Goal: Information Seeking & Learning: Learn about a topic

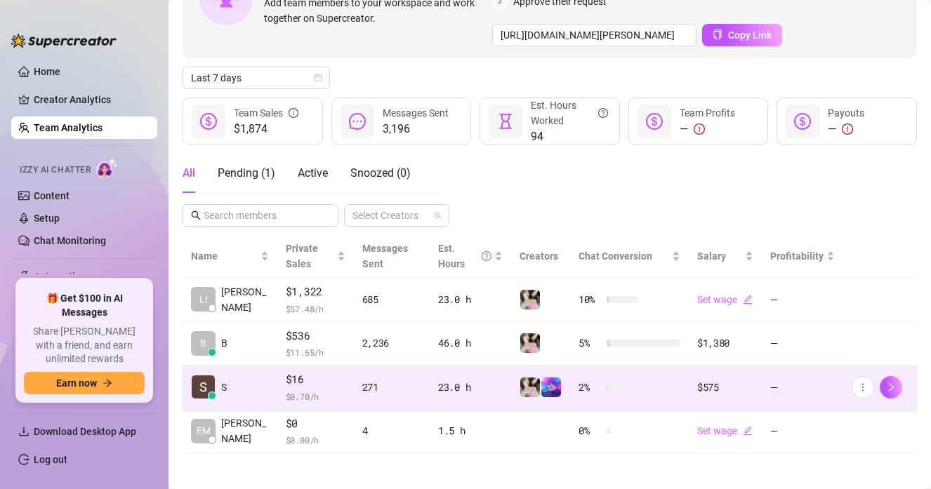
scroll to position [133, 0]
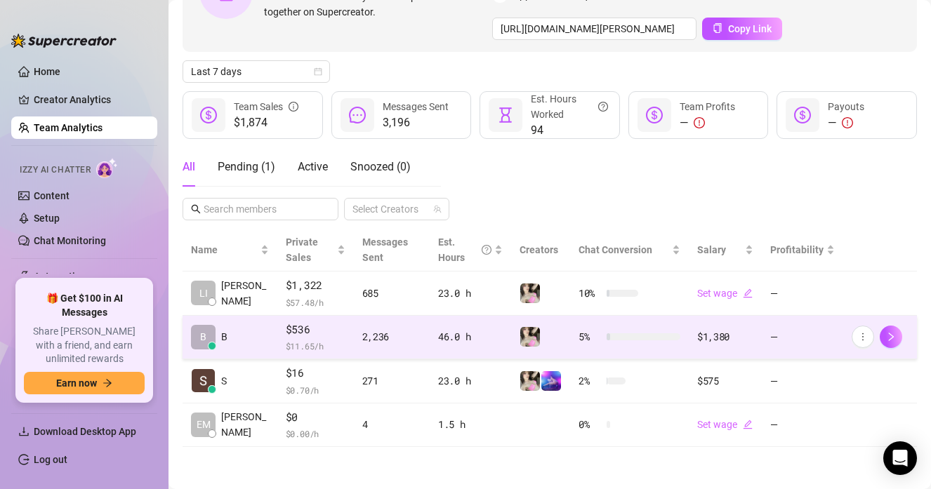
click at [286, 341] on span "$ 11.65 /h" at bounding box center [316, 346] width 60 height 14
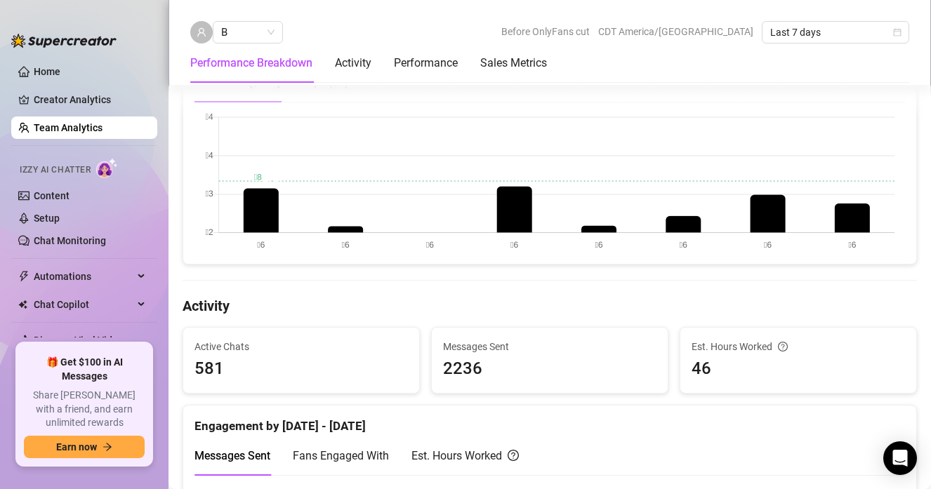
scroll to position [330, 0]
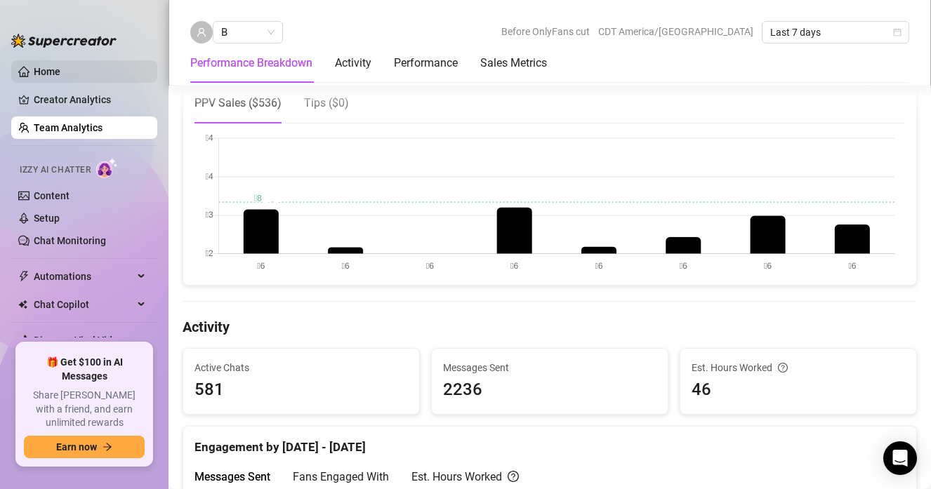
click at [53, 72] on link "Home" at bounding box center [47, 71] width 27 height 11
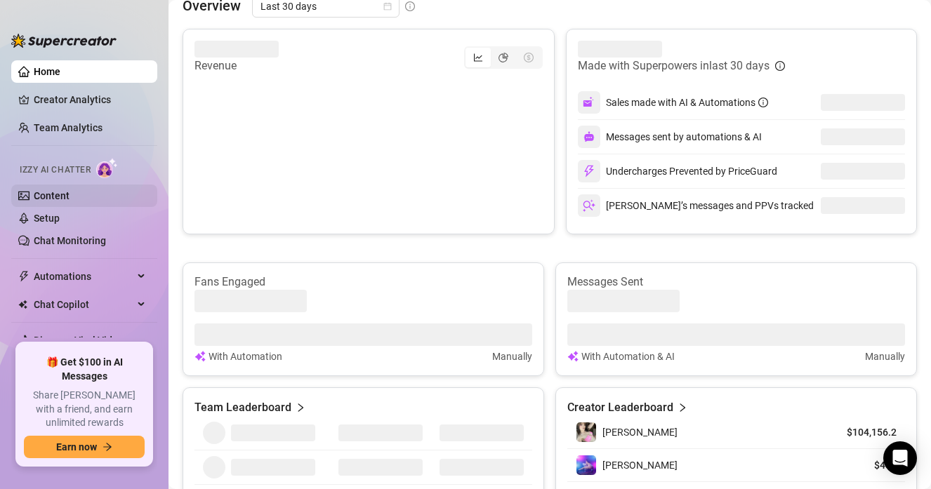
click at [69, 201] on link "Content" at bounding box center [52, 195] width 36 height 11
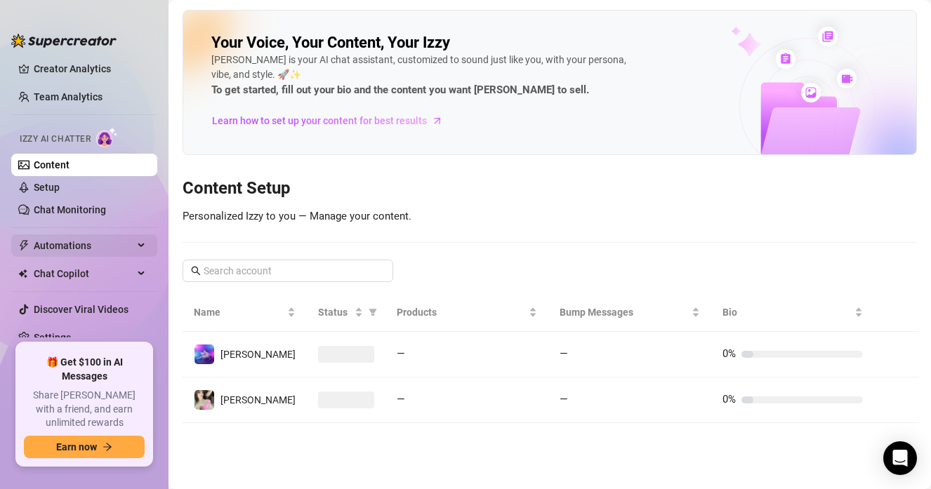
scroll to position [34, 0]
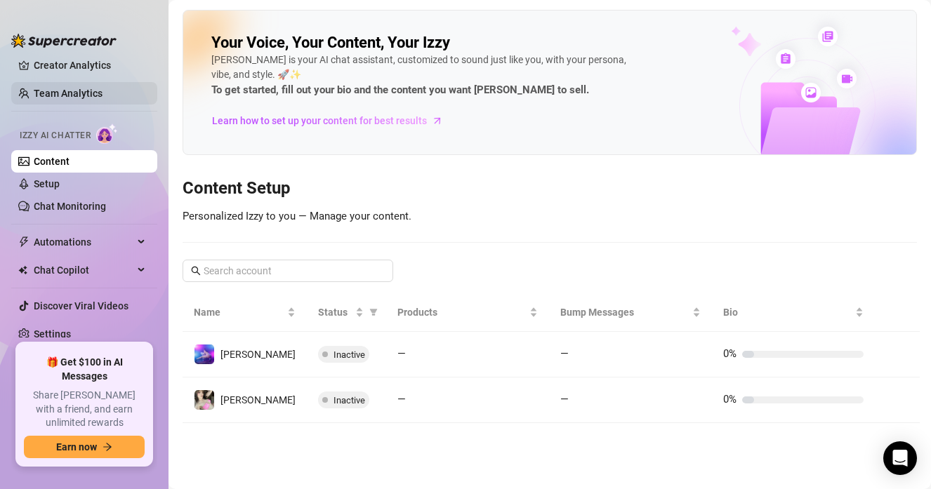
click at [69, 88] on link "Team Analytics" at bounding box center [68, 93] width 69 height 11
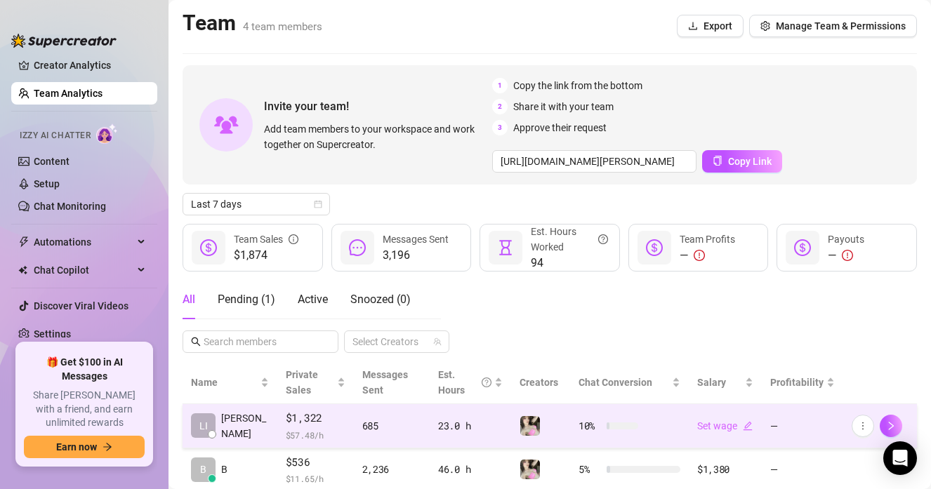
click at [306, 412] on span "$1,322" at bounding box center [316, 418] width 60 height 17
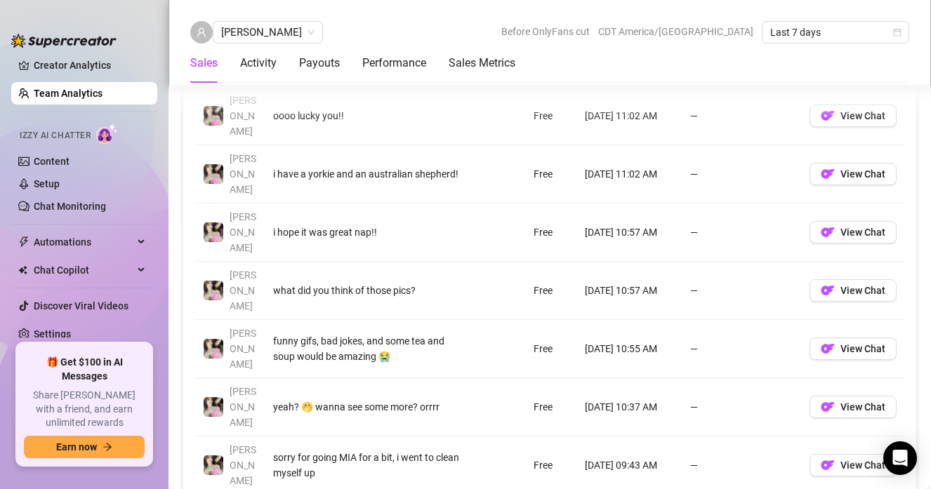
scroll to position [1081, 0]
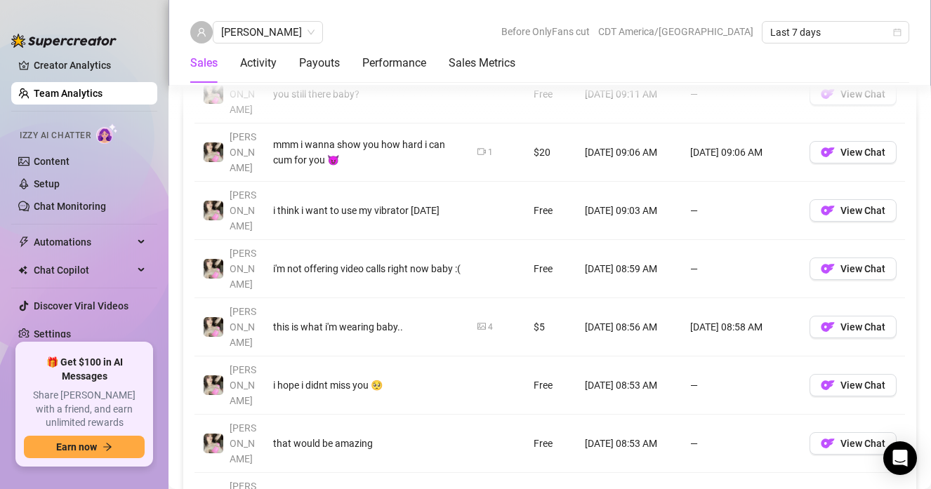
scroll to position [1228, 0]
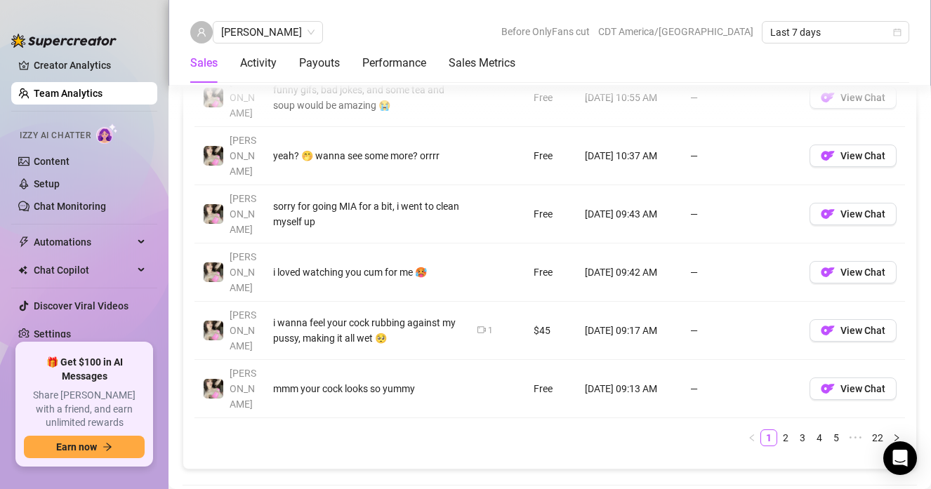
scroll to position [1335, 0]
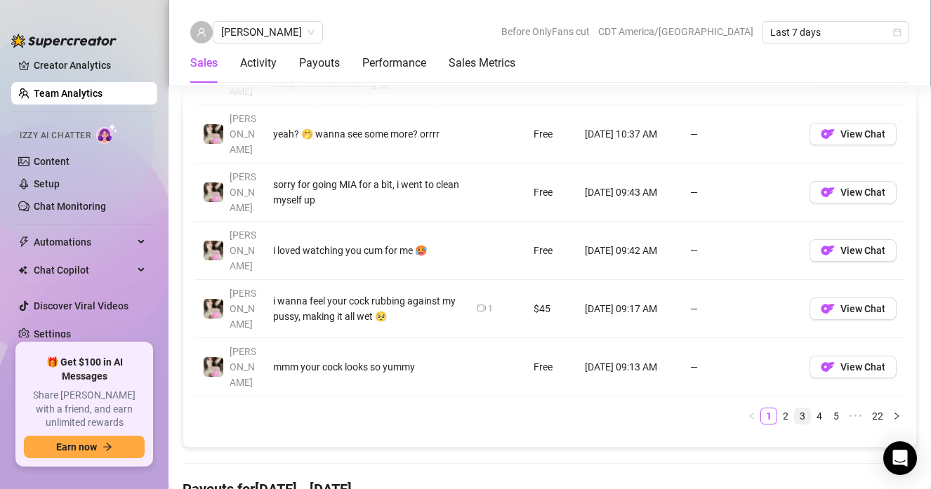
click at [794, 408] on link "3" at bounding box center [801, 415] width 15 height 15
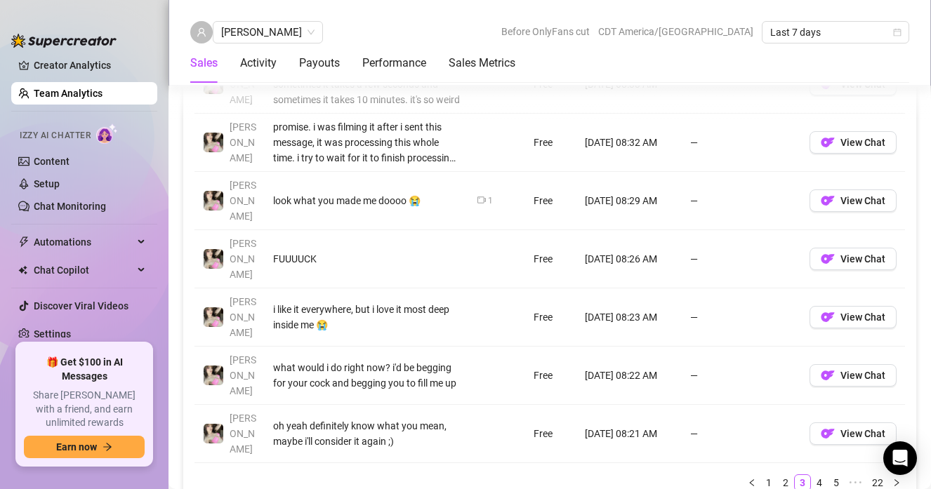
scroll to position [1281, 0]
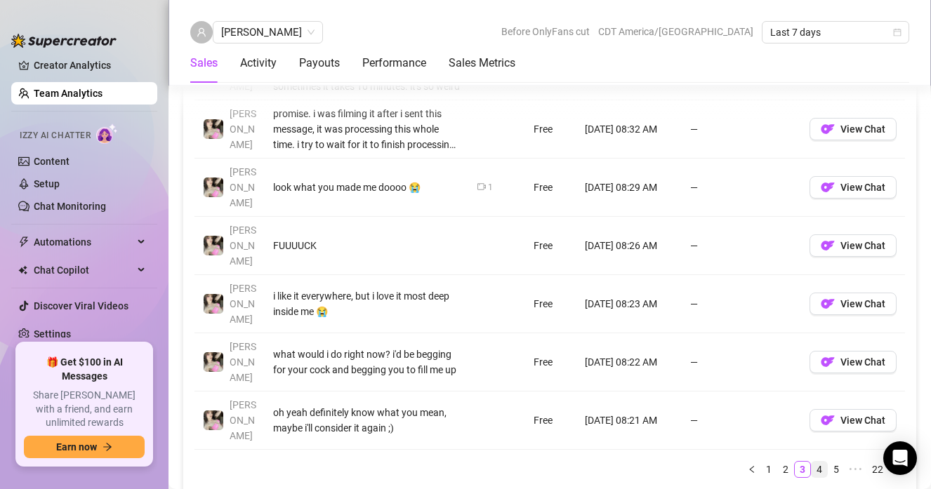
click at [811, 462] on link "4" at bounding box center [818, 469] width 15 height 15
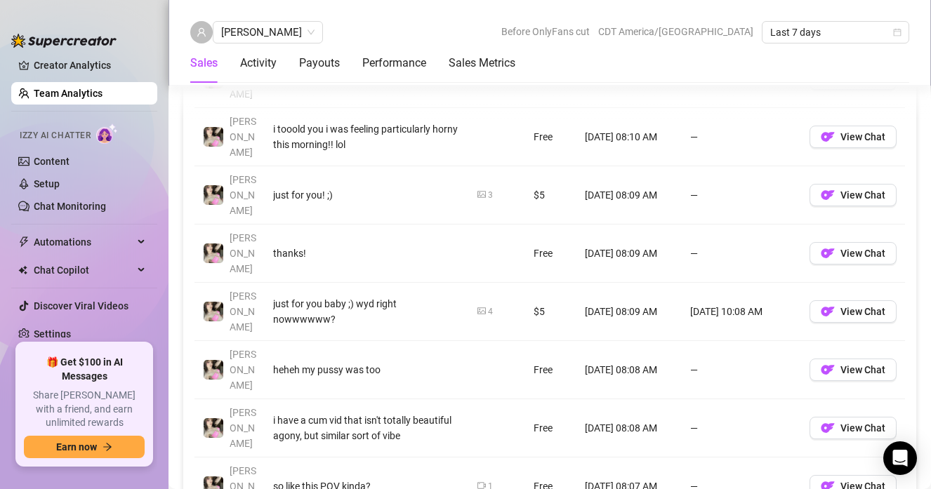
scroll to position [1150, 0]
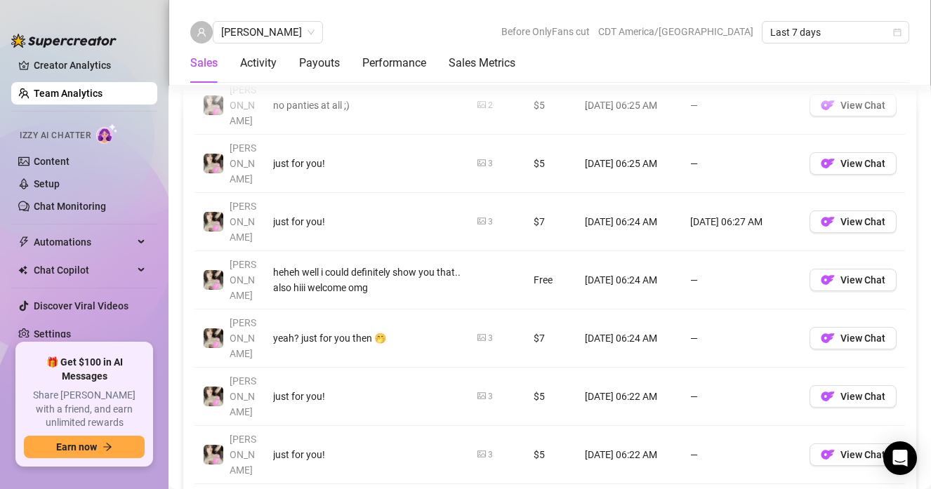
scroll to position [1302, 0]
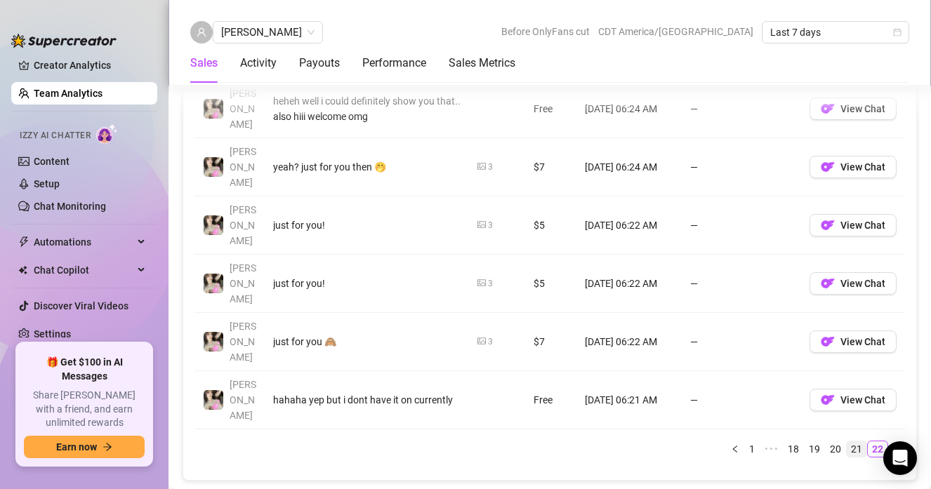
click at [848, 441] on link "21" at bounding box center [856, 448] width 20 height 15
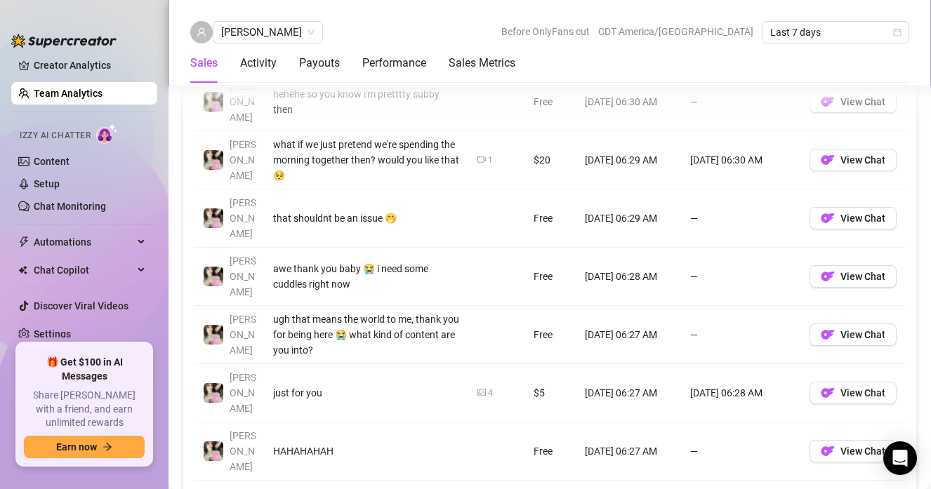
scroll to position [1180, 0]
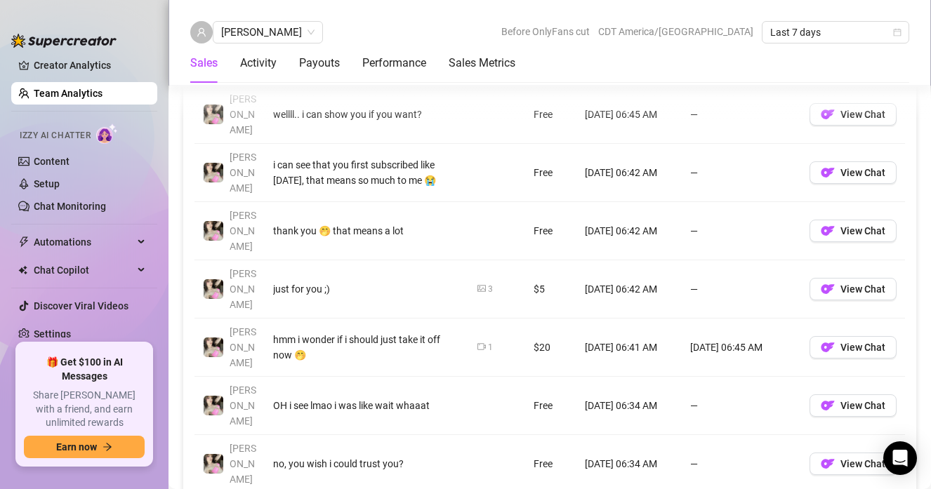
scroll to position [1060, 0]
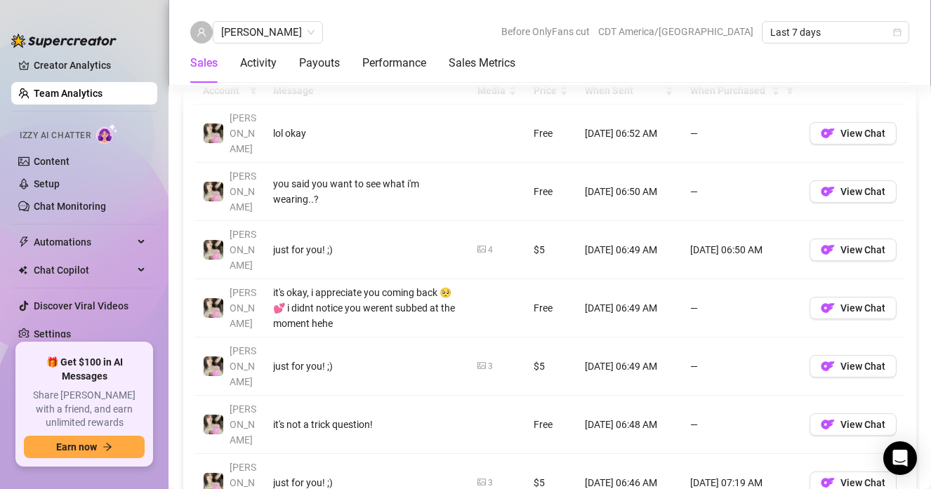
scroll to position [1186, 0]
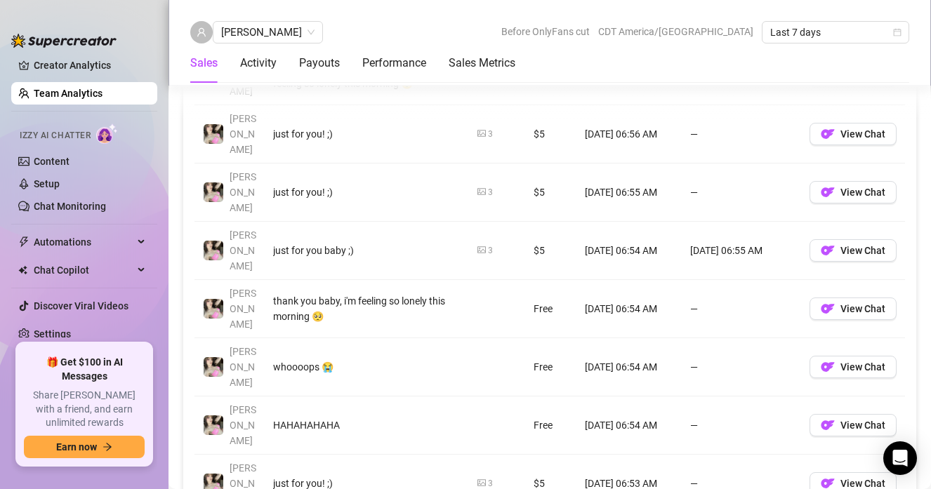
scroll to position [1105, 0]
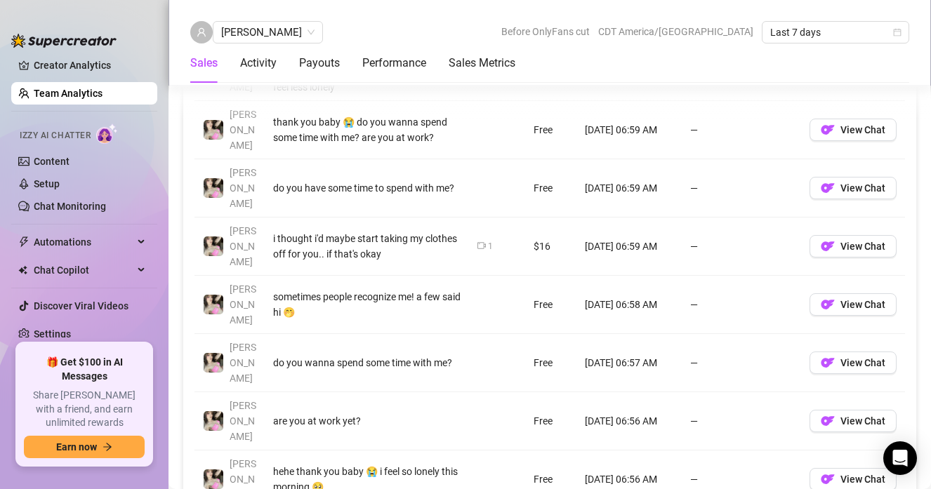
scroll to position [1164, 0]
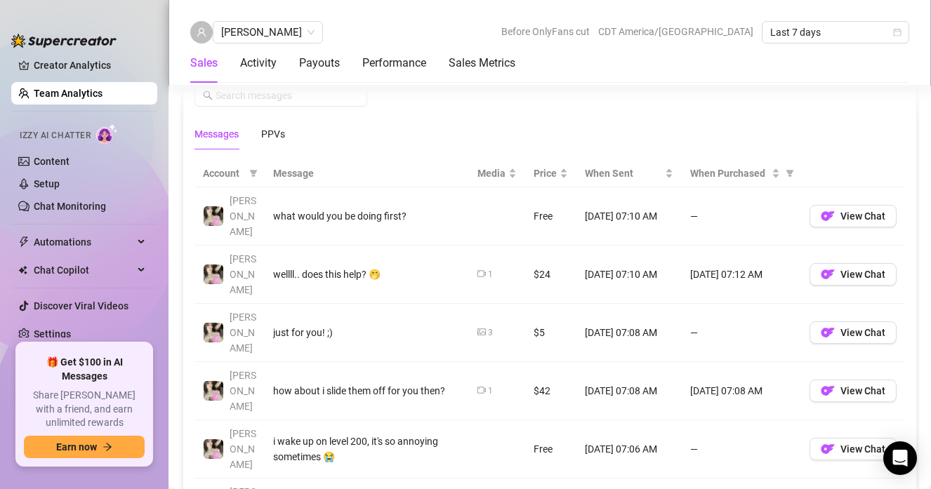
scroll to position [1103, 0]
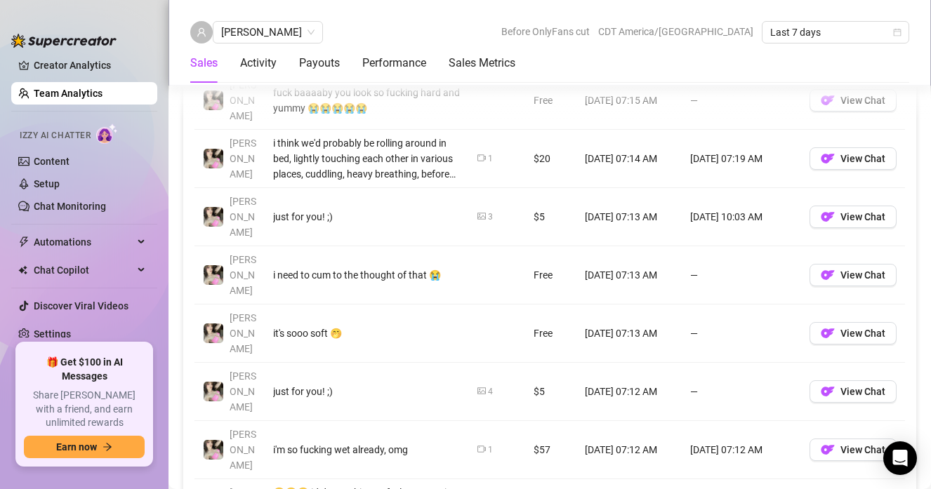
scroll to position [1137, 0]
click at [759, 446] on div "Account Message Media Price When Sent When Purchased [PERSON_NAME] hold my legs…" at bounding box center [549, 304] width 710 height 638
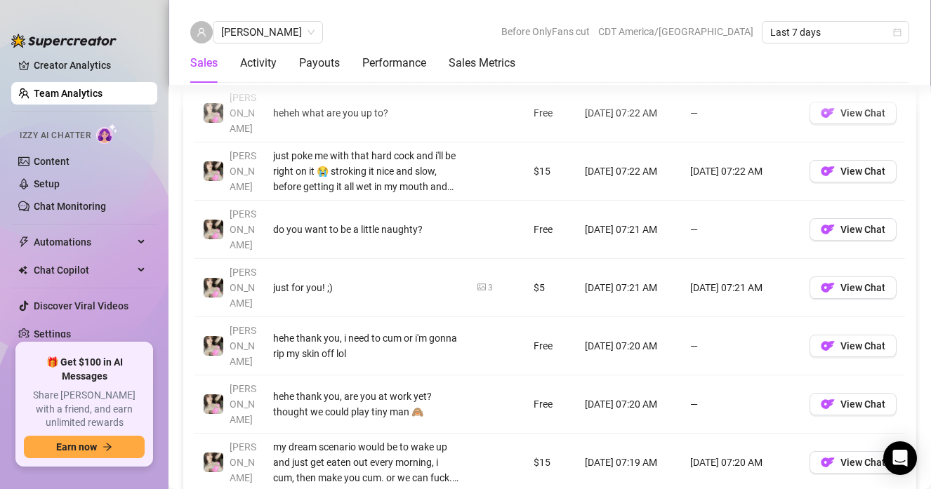
scroll to position [1304, 0]
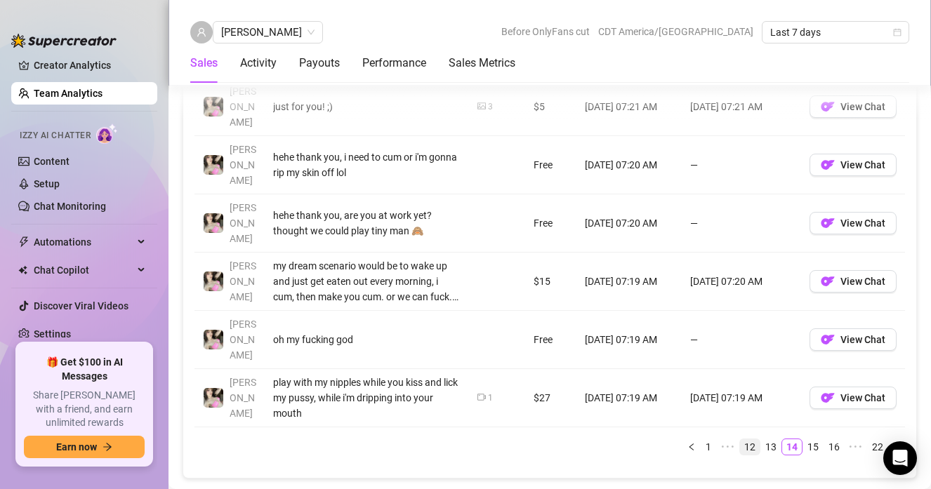
click at [740, 439] on link "12" at bounding box center [750, 446] width 20 height 15
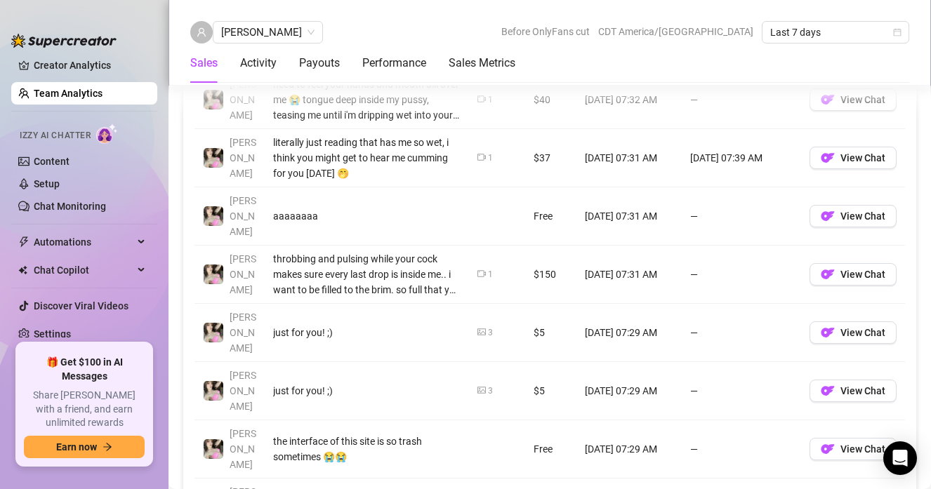
scroll to position [1194, 0]
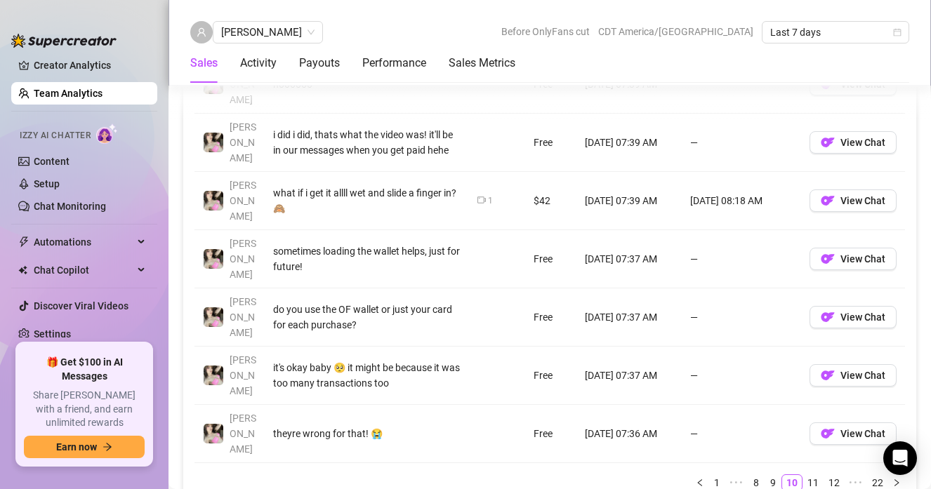
scroll to position [1271, 0]
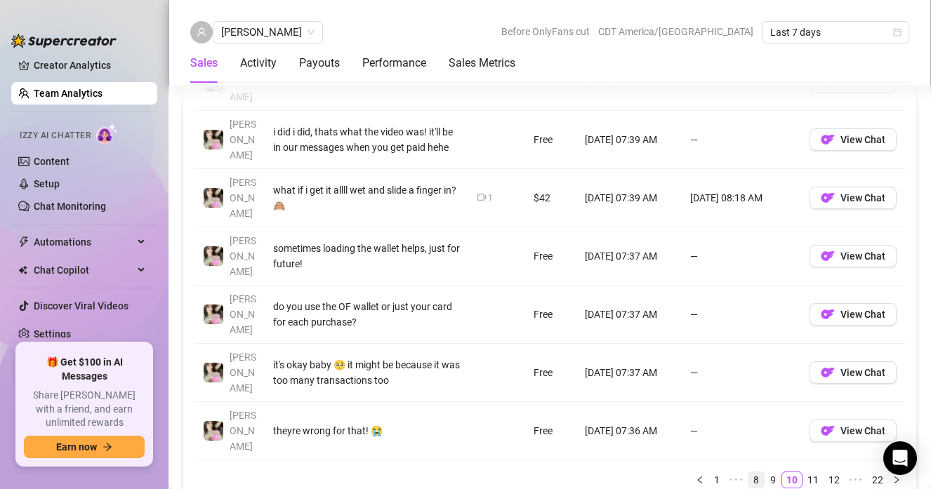
click at [748, 472] on link "8" at bounding box center [755, 479] width 15 height 15
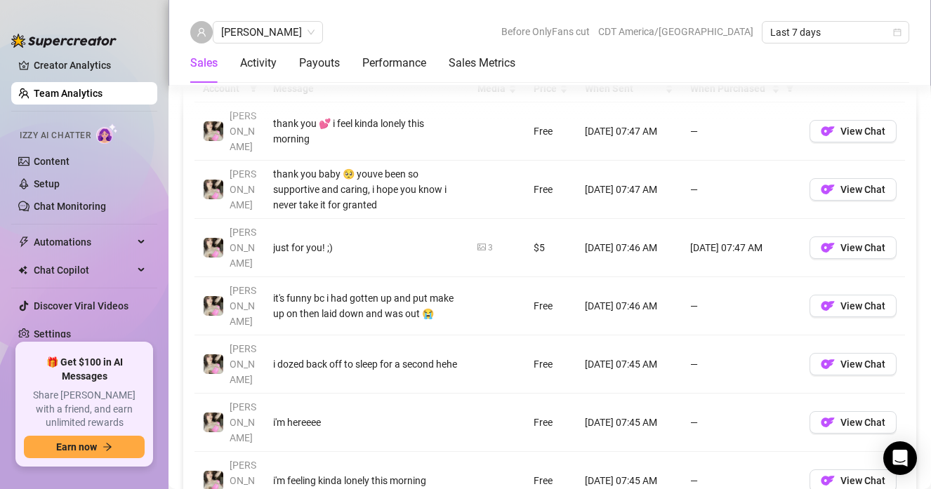
scroll to position [1206, 0]
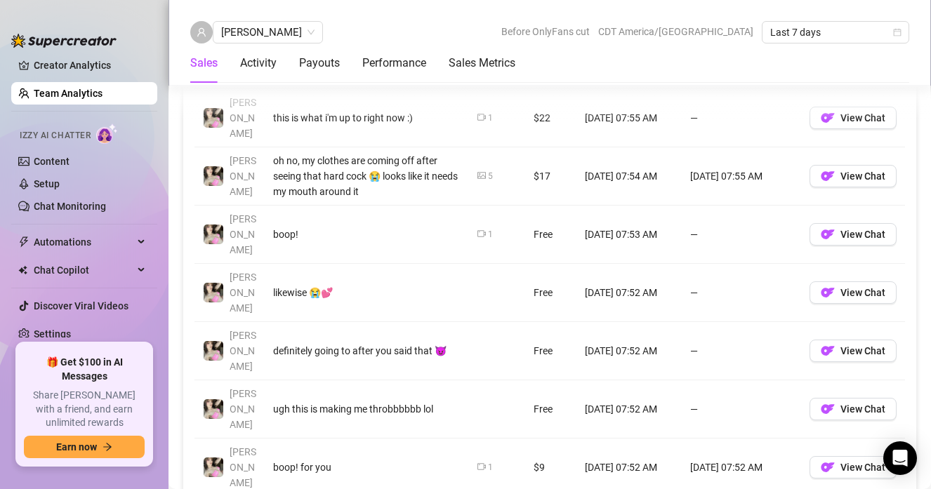
scroll to position [1156, 0]
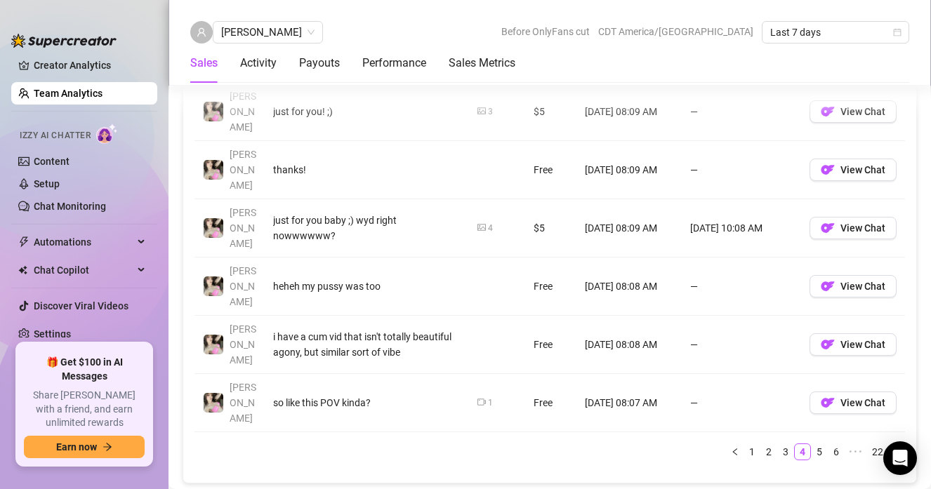
scroll to position [1327, 0]
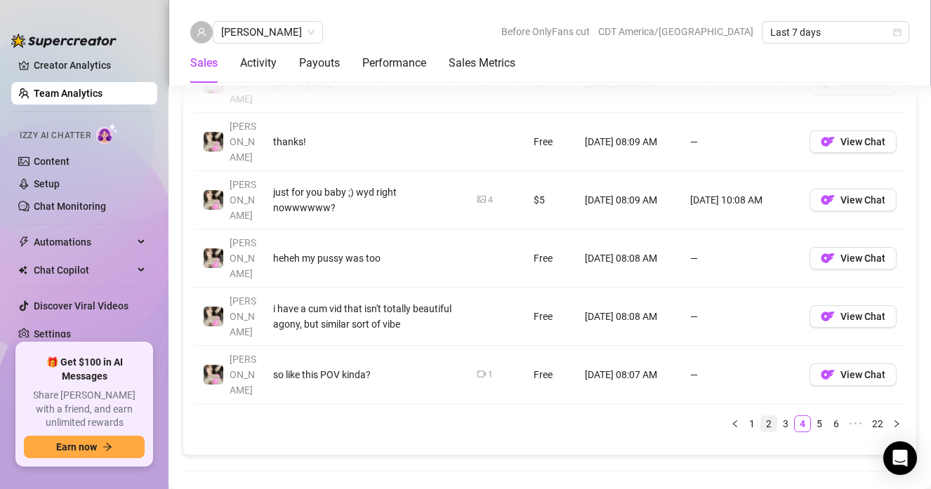
click at [764, 416] on link "2" at bounding box center [768, 423] width 15 height 15
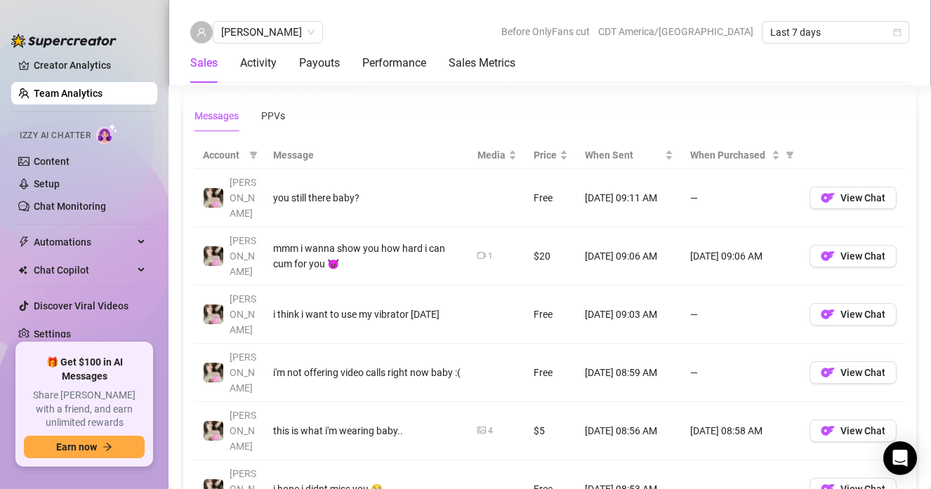
scroll to position [1120, 0]
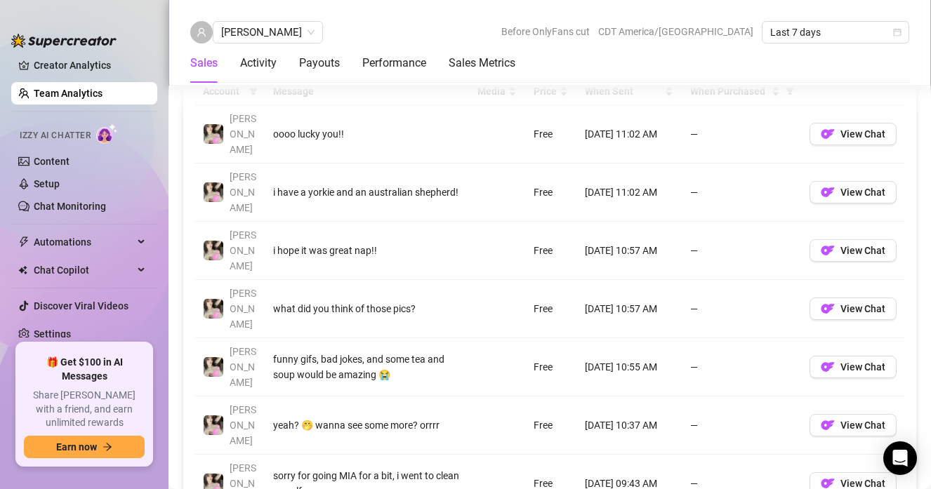
scroll to position [1189, 0]
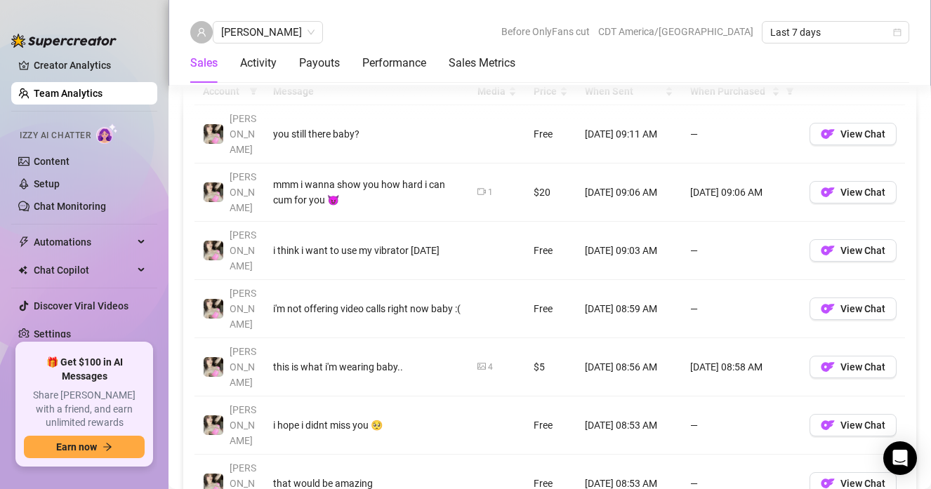
scroll to position [1122, 0]
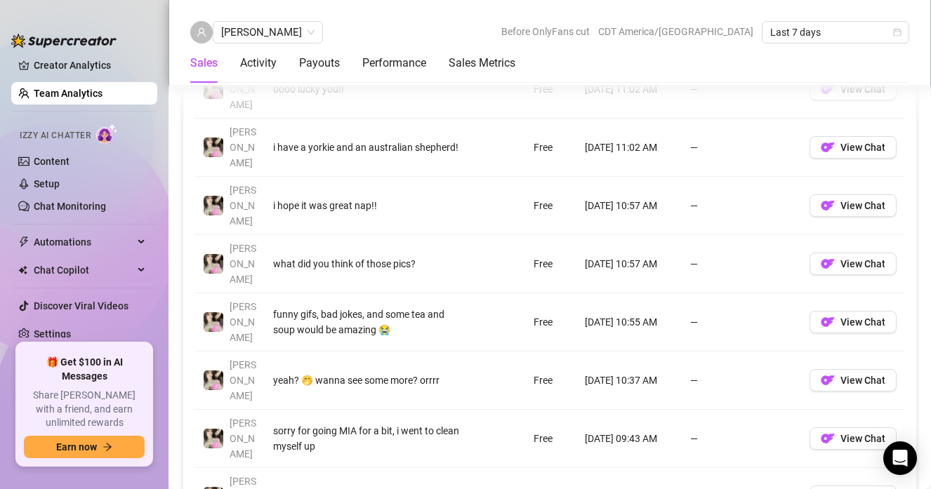
scroll to position [1093, 0]
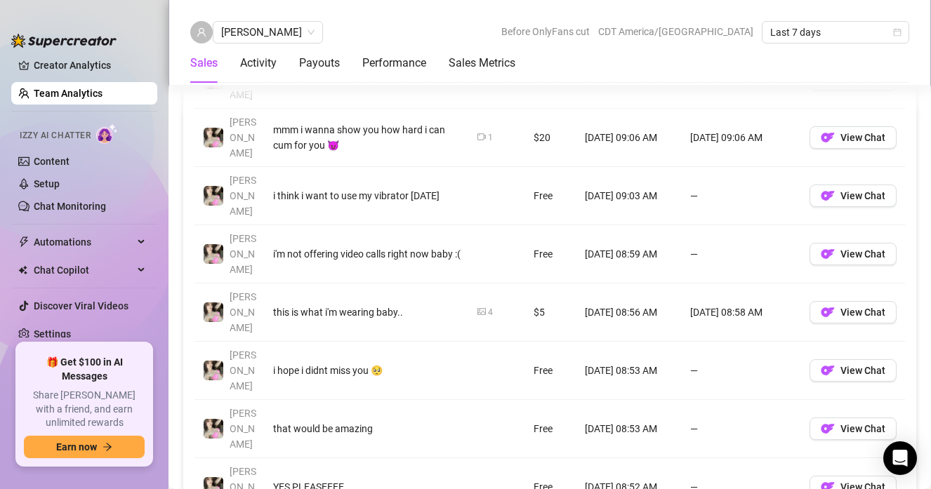
scroll to position [1103, 0]
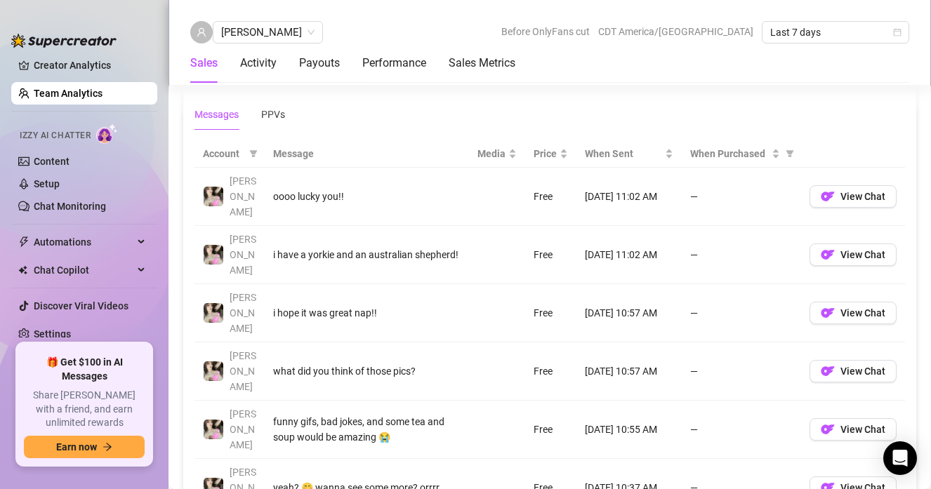
scroll to position [986, 0]
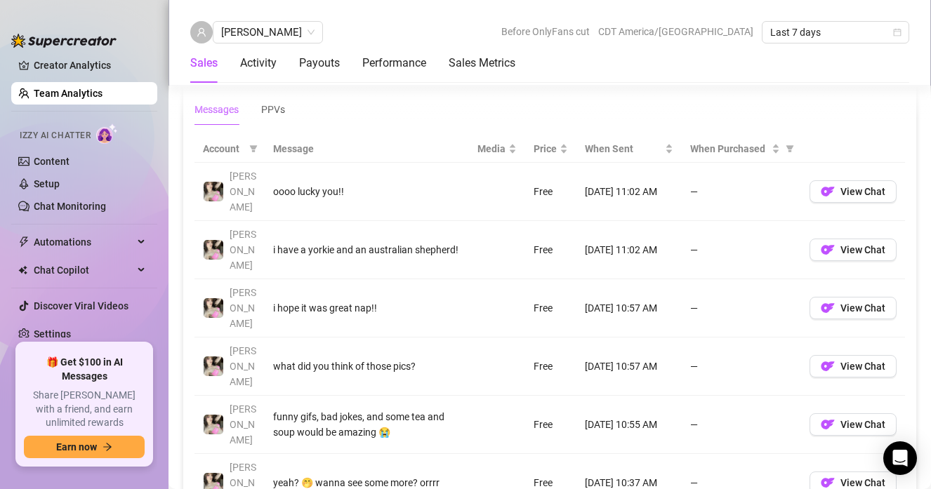
drag, startPoint x: 347, startPoint y: 408, endPoint x: 270, endPoint y: 398, distance: 77.9
click at [411, 122] on div "Messages PPVs" at bounding box center [549, 109] width 710 height 32
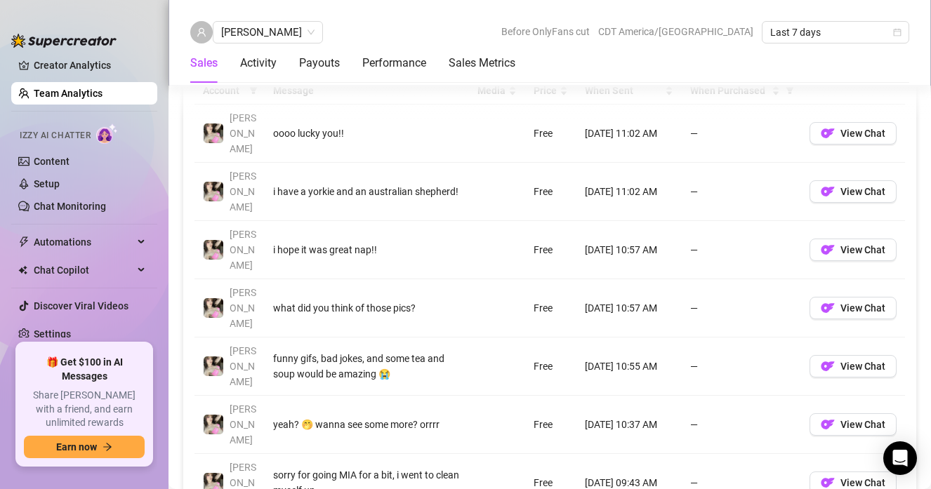
scroll to position [1043, 0]
click at [277, 30] on div "[PERSON_NAME]" at bounding box center [268, 32] width 110 height 22
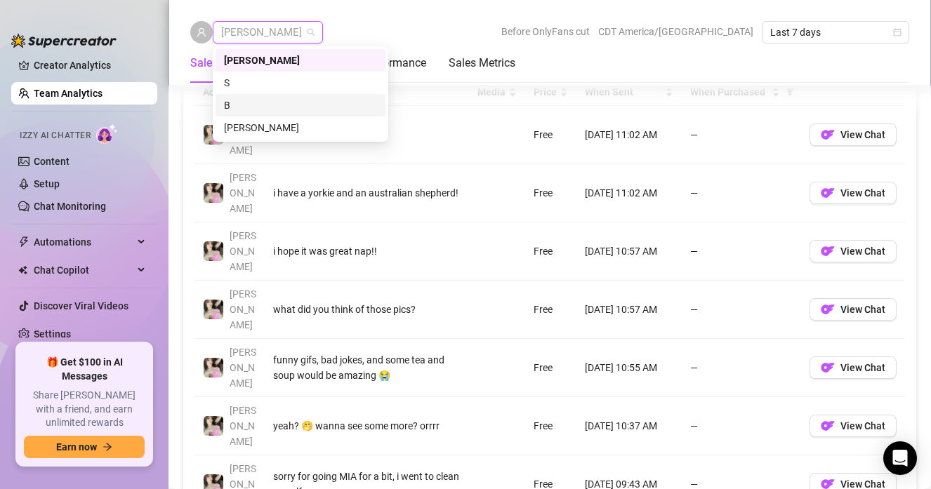
click at [270, 100] on div "B" at bounding box center [300, 105] width 153 height 15
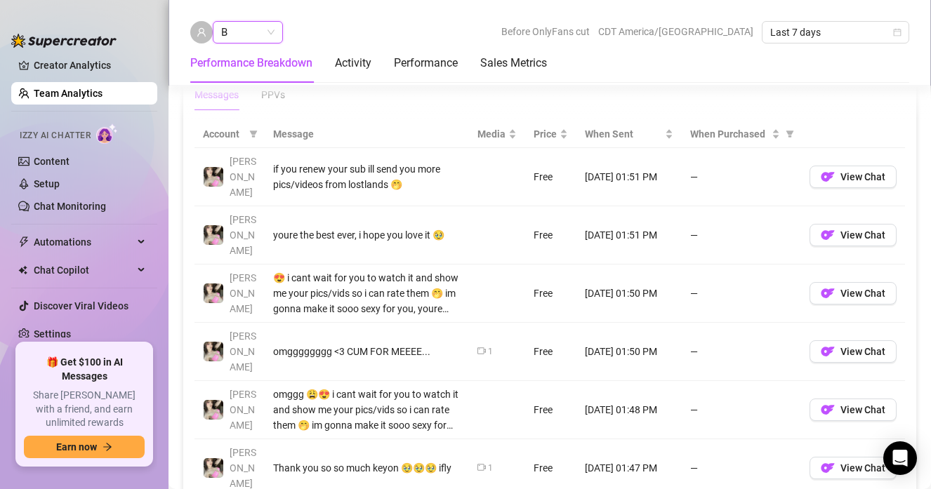
scroll to position [1016, 0]
